Goal: Transaction & Acquisition: Purchase product/service

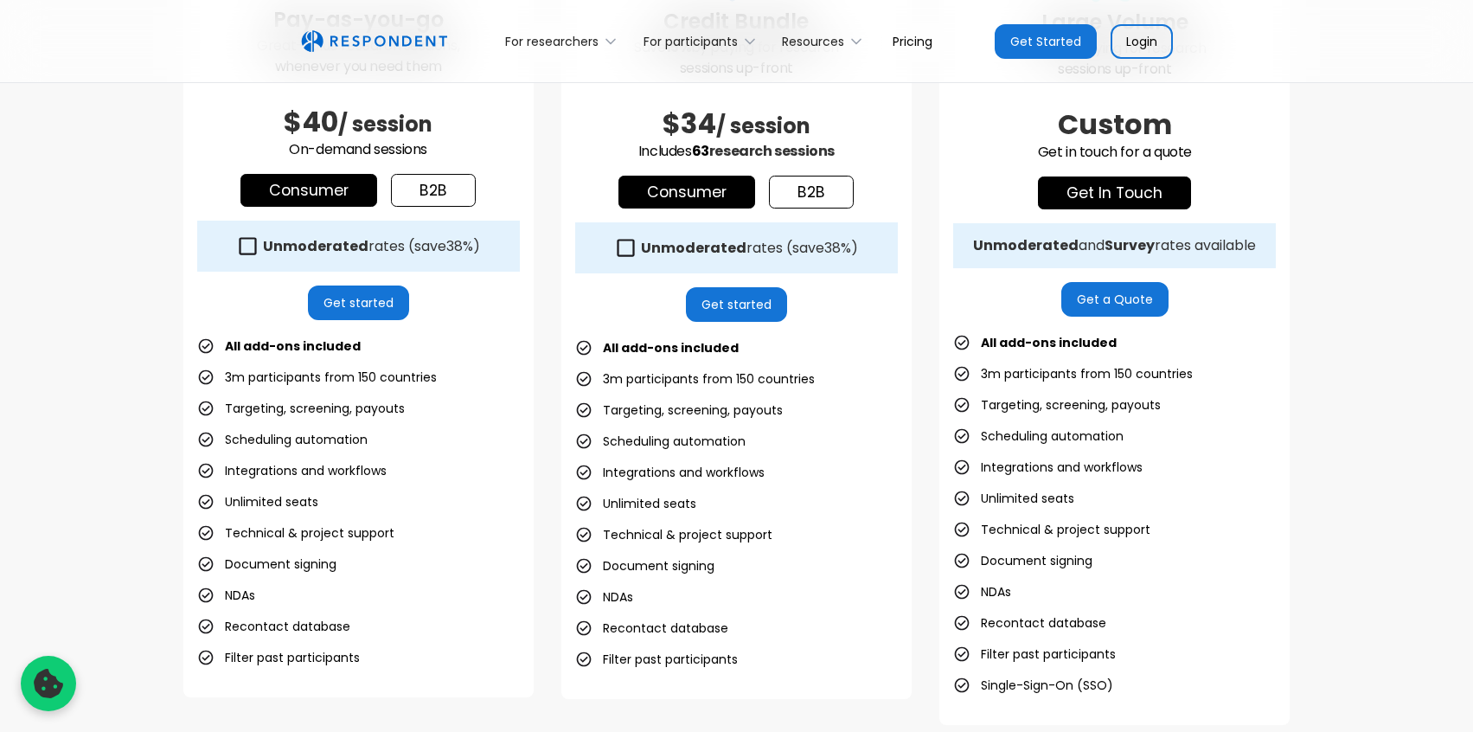
scroll to position [649, 0]
click at [290, 376] on li "3m participants from 150 countries" at bounding box center [317, 378] width 240 height 24
click at [202, 378] on li "3m participants from 150 countries" at bounding box center [317, 378] width 240 height 24
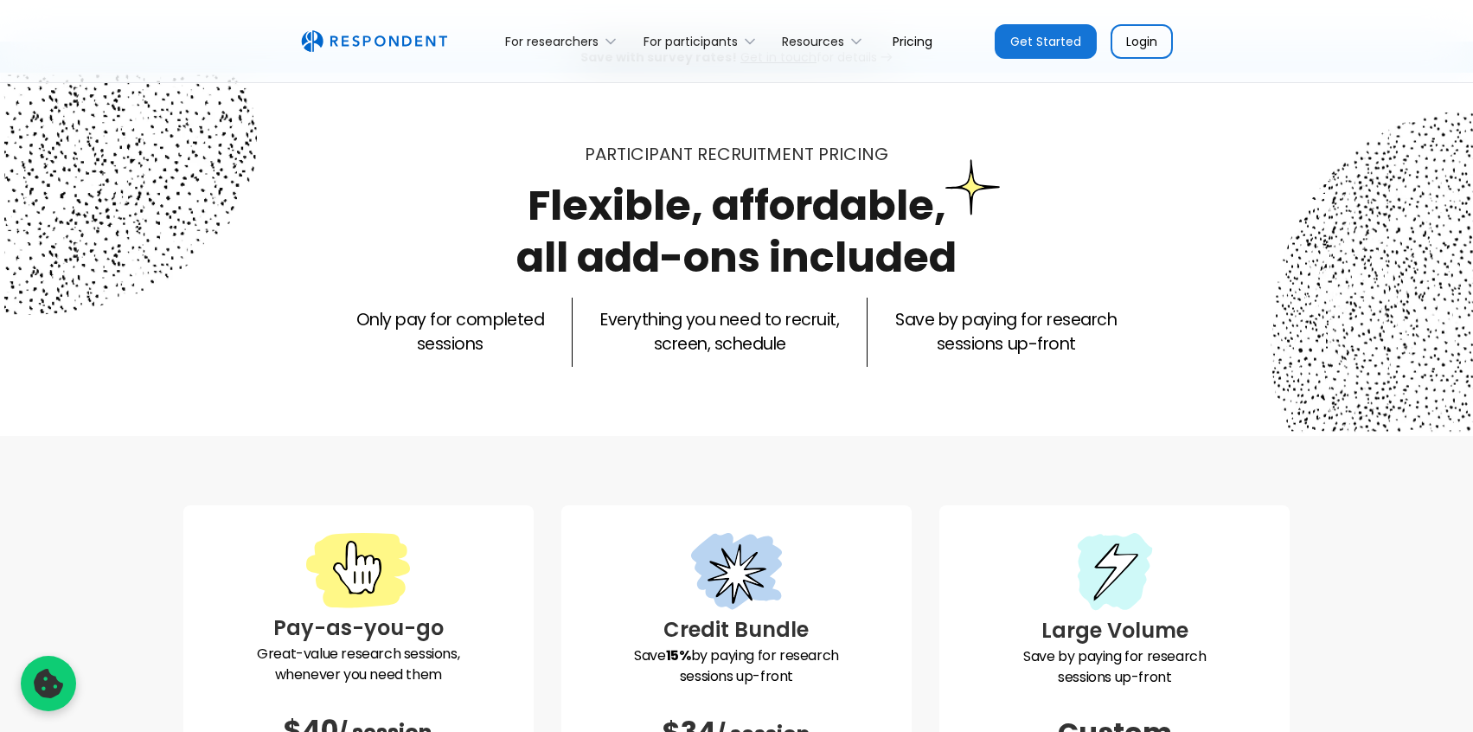
scroll to position [0, 0]
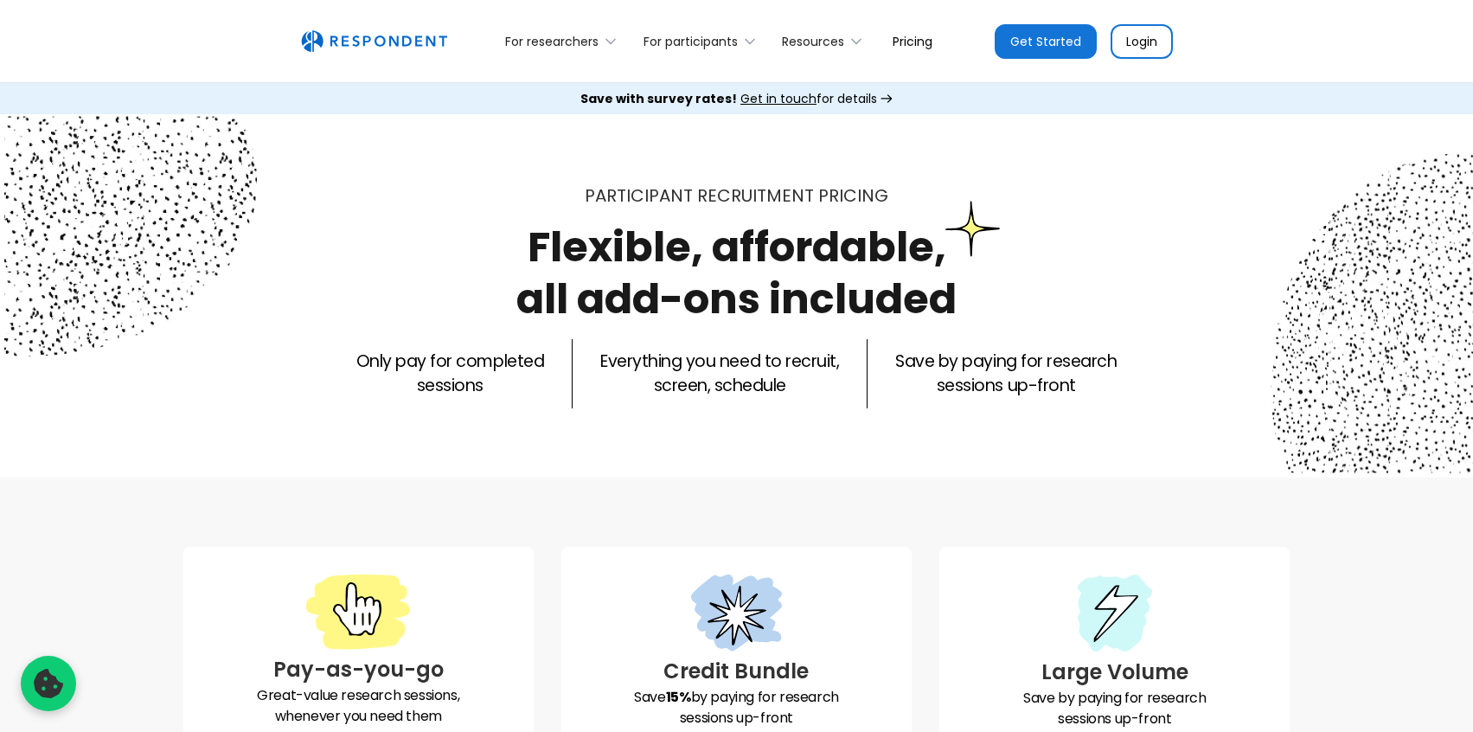
click at [426, 375] on p "Only pay for completed sessions" at bounding box center [450, 373] width 188 height 48
click at [429, 360] on p "Only pay for completed sessions" at bounding box center [450, 373] width 188 height 48
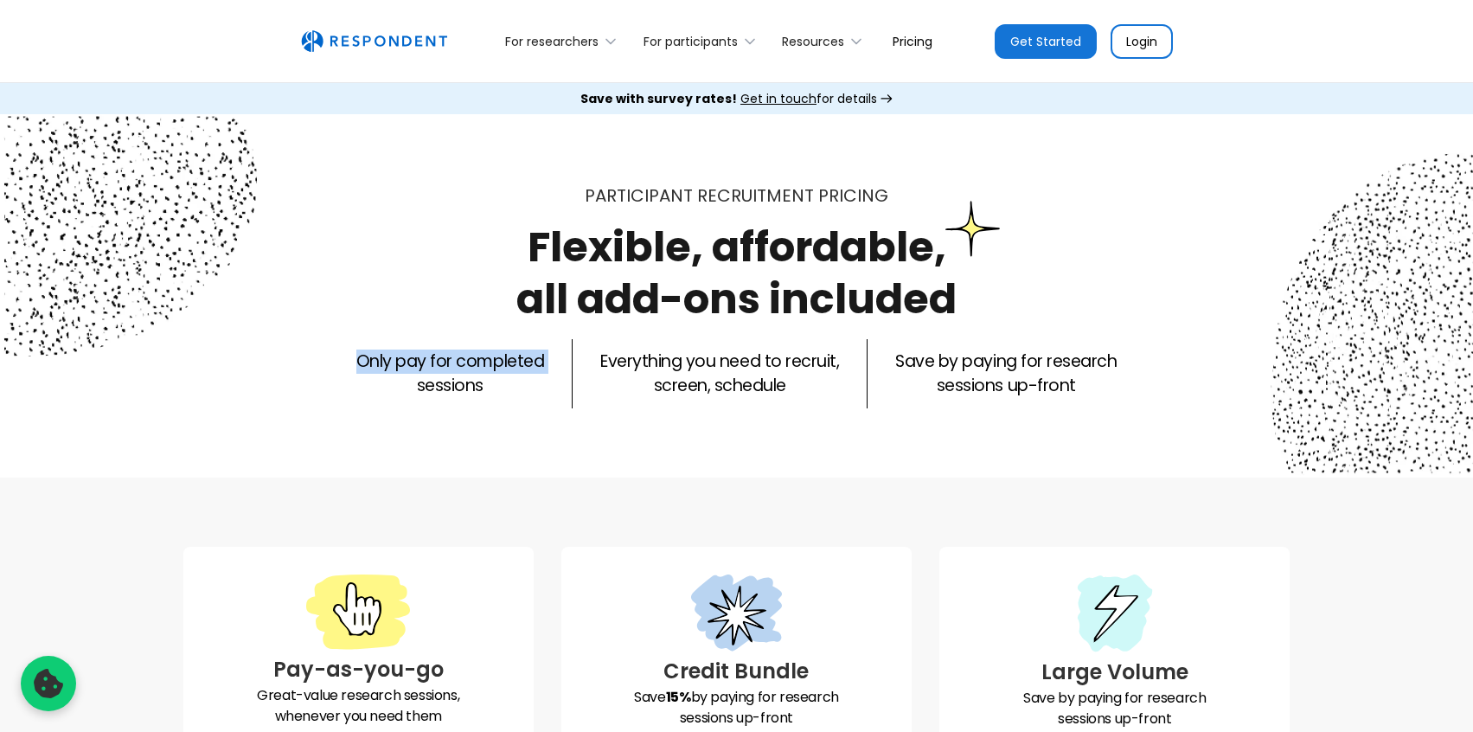
click at [429, 360] on p "Only pay for completed sessions" at bounding box center [450, 373] width 188 height 48
click at [470, 429] on div "Participant recruitment PRICING Flexible, affordable, all add-ons included Only…" at bounding box center [736, 295] width 1473 height 363
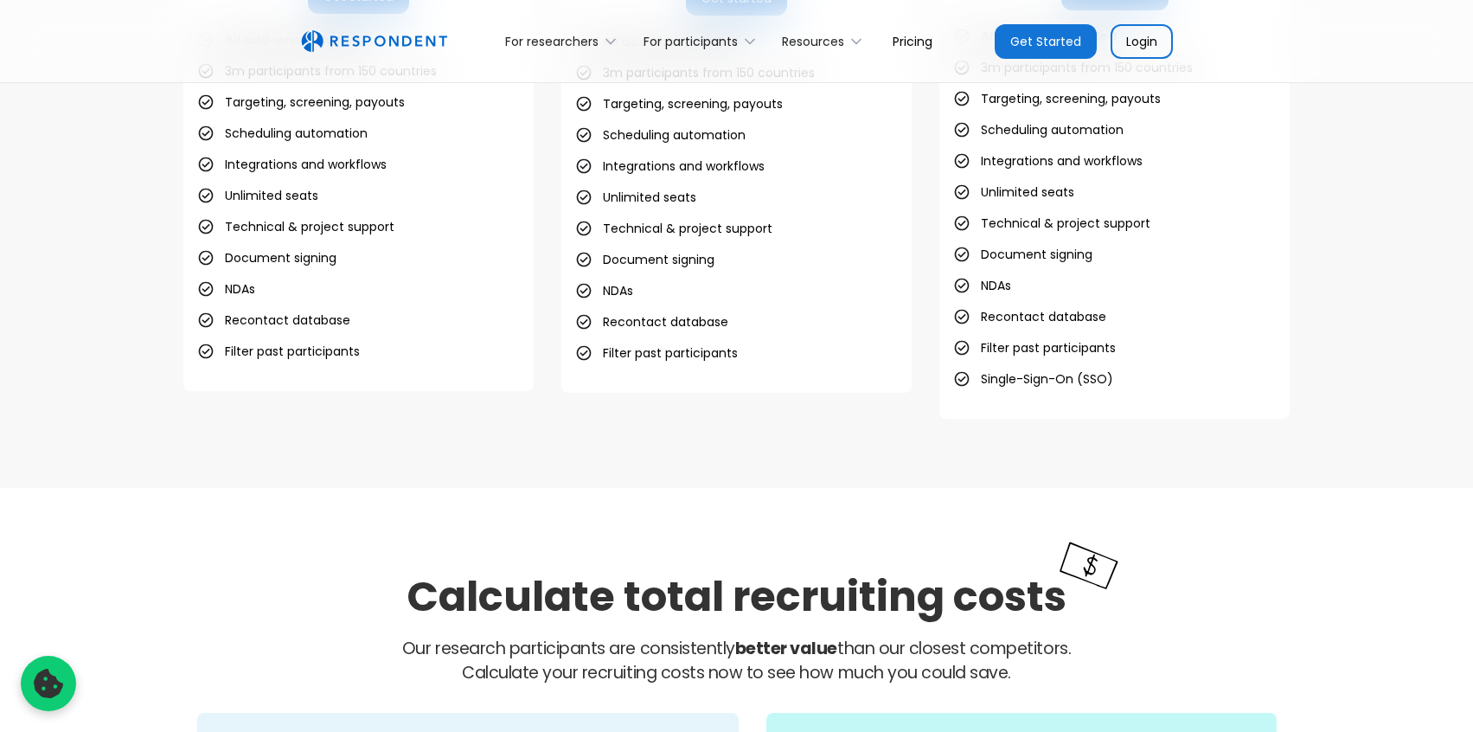
scroll to position [1327, 0]
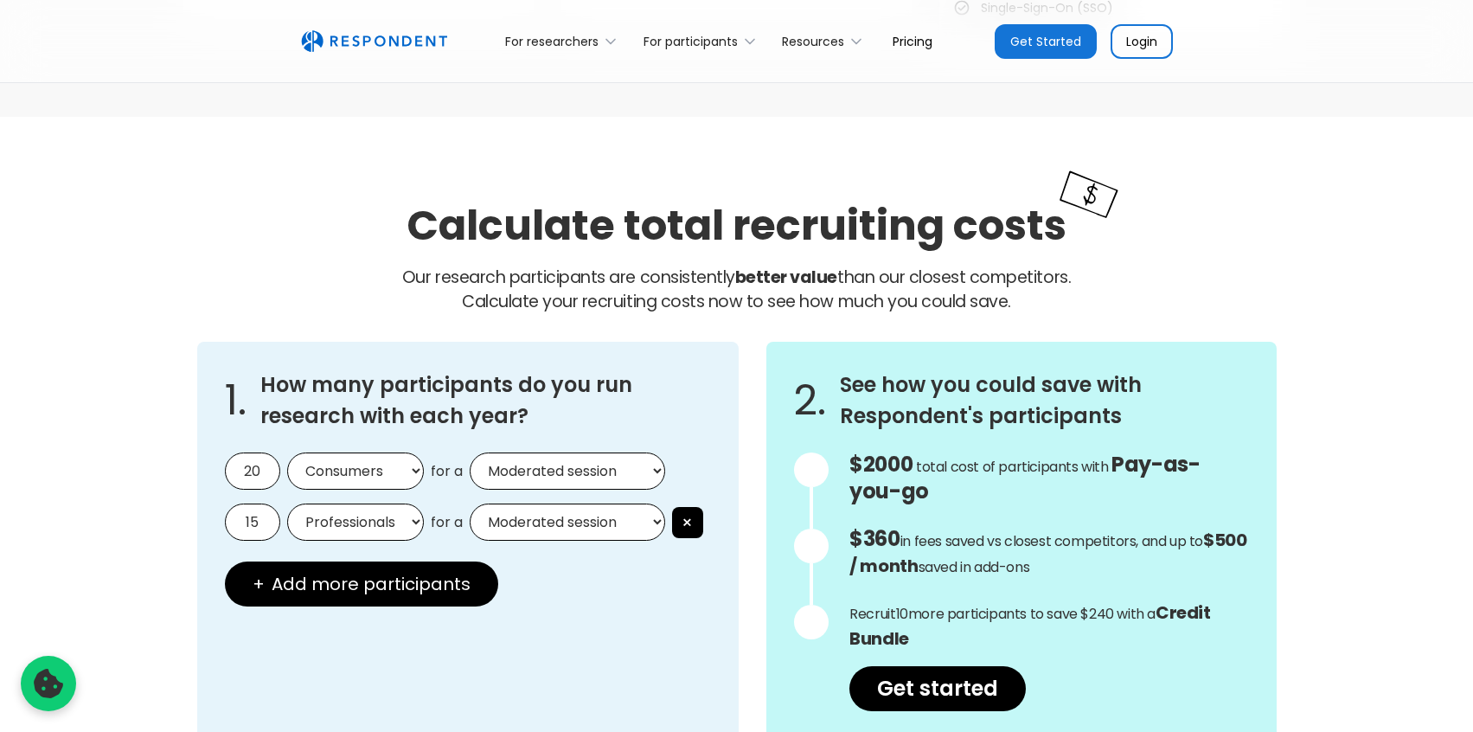
click at [260, 523] on input "15" at bounding box center [252, 521] width 55 height 37
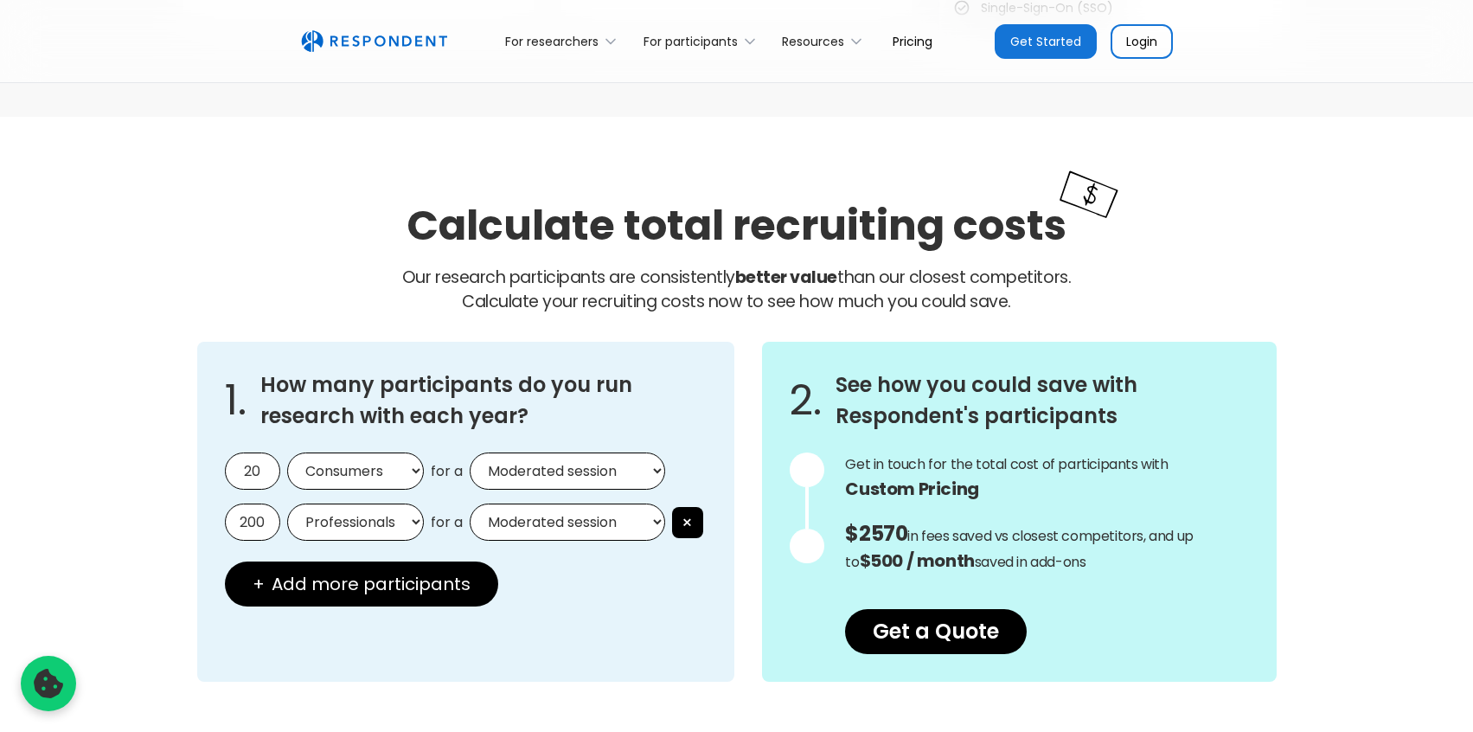
type input "200"
click at [347, 536] on select "Professionals Consumers" at bounding box center [355, 521] width 137 height 37
select select "consumers"
click at [287, 503] on select "Professionals Consumers" at bounding box center [355, 521] width 137 height 37
click at [592, 523] on select "Moderated session Unmoderated session" at bounding box center [567, 521] width 195 height 37
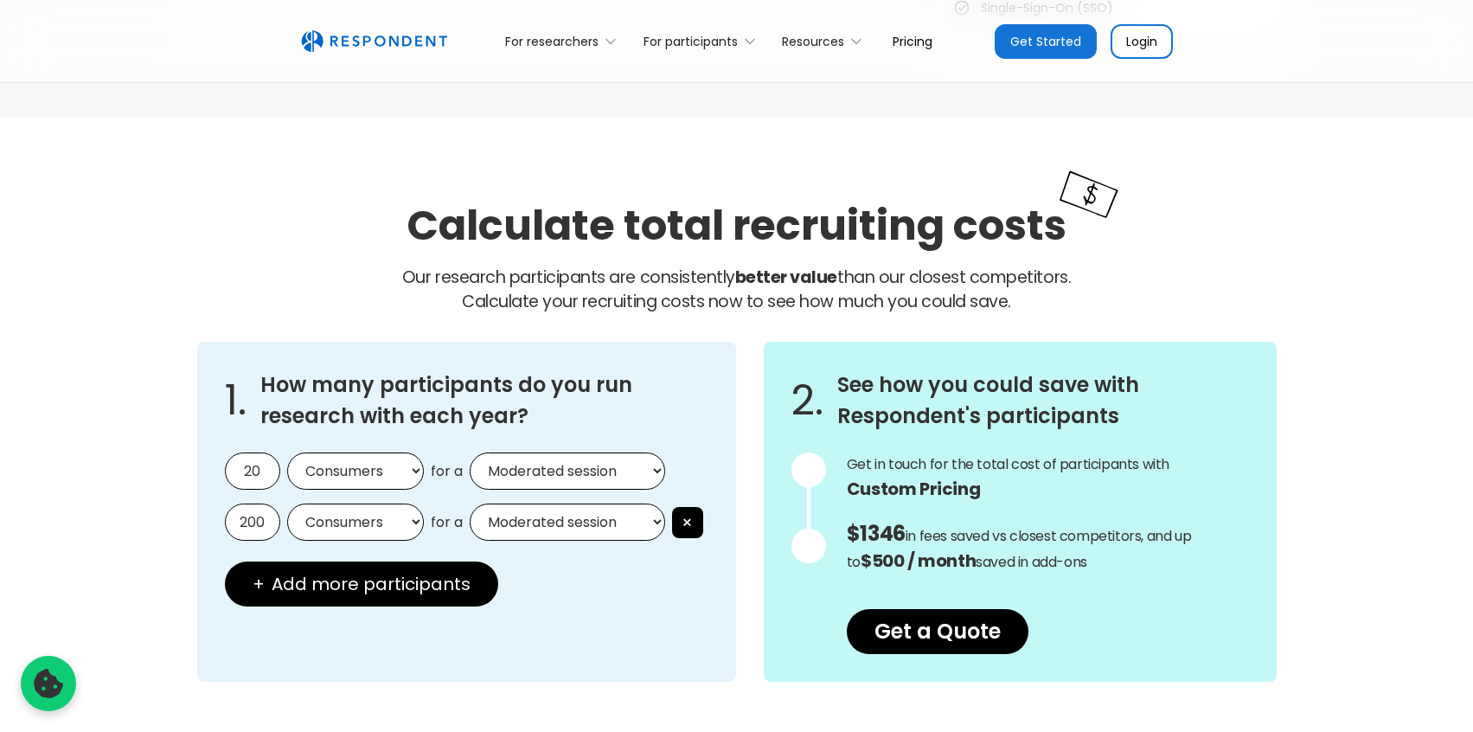
select select "unmoderated"
click at [470, 503] on select "Moderated session Unmoderated session" at bounding box center [567, 521] width 195 height 37
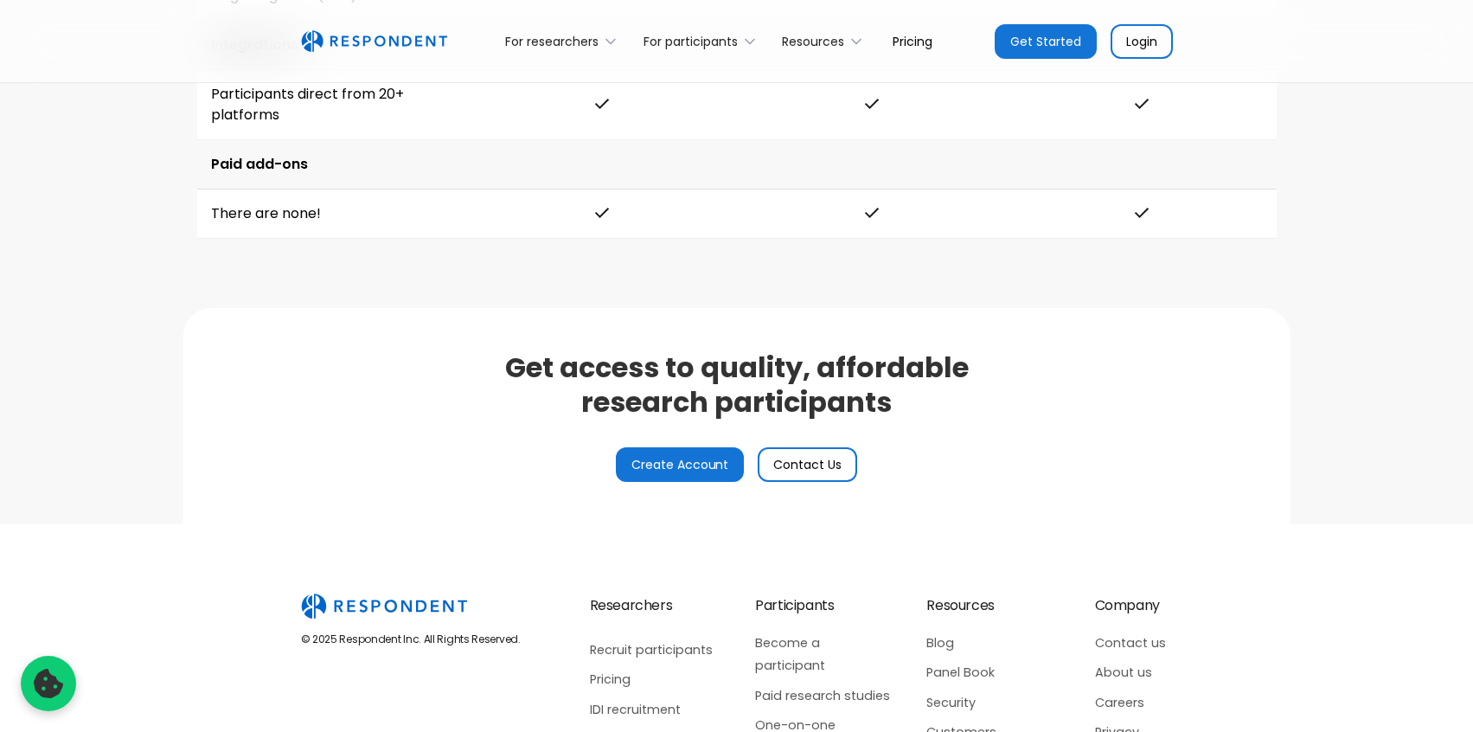
scroll to position [3855, 0]
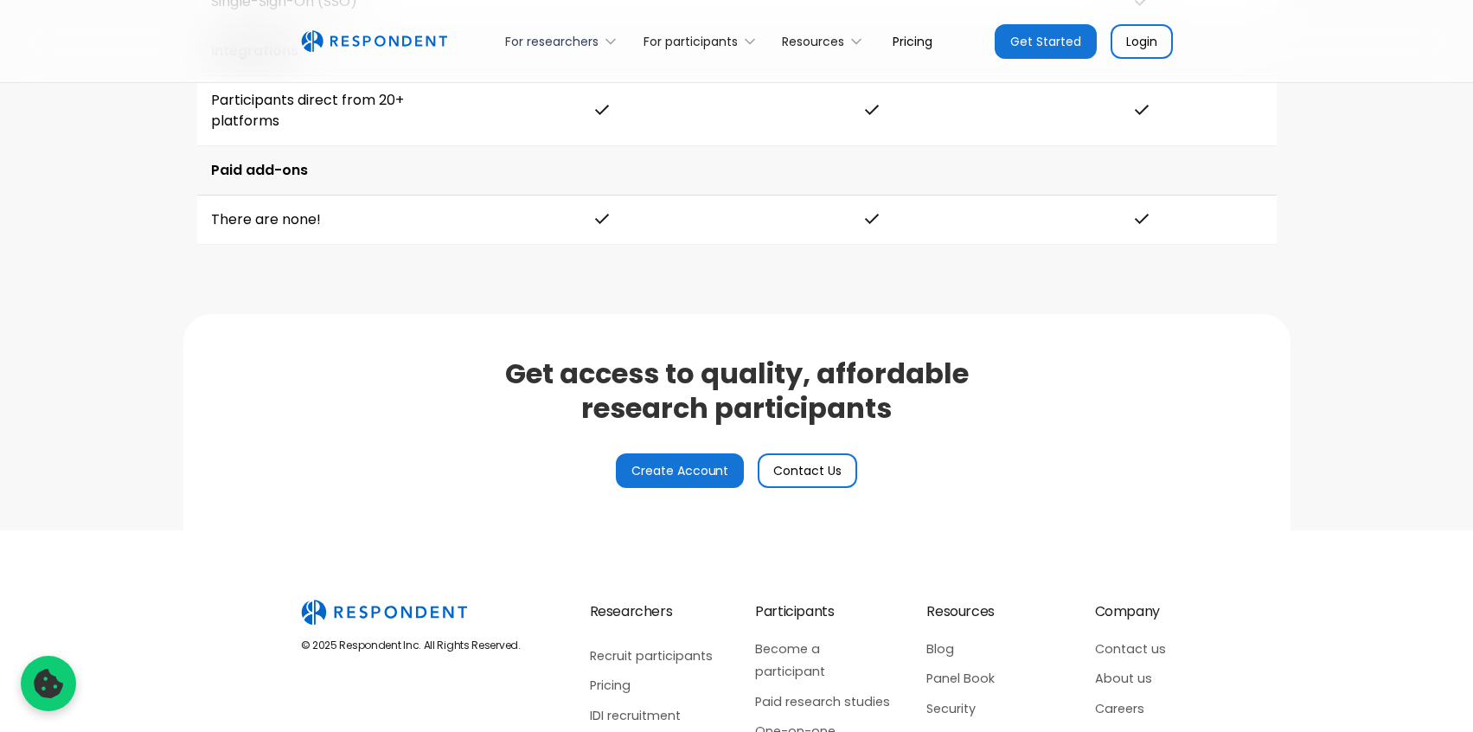
click at [580, 51] on div "For researchers" at bounding box center [565, 41] width 138 height 41
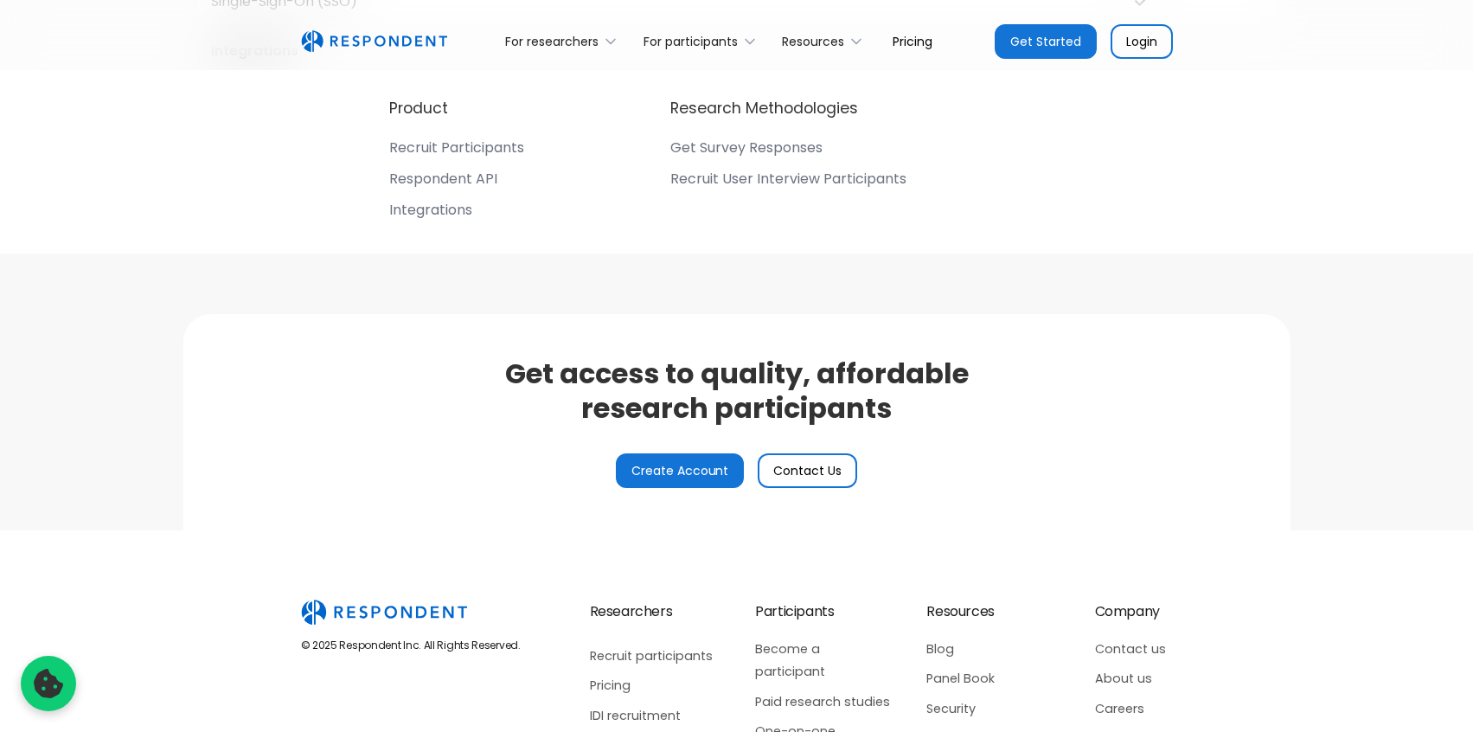
click at [433, 206] on div "Integrations" at bounding box center [430, 210] width 83 height 17
